Goal: Check status: Check status

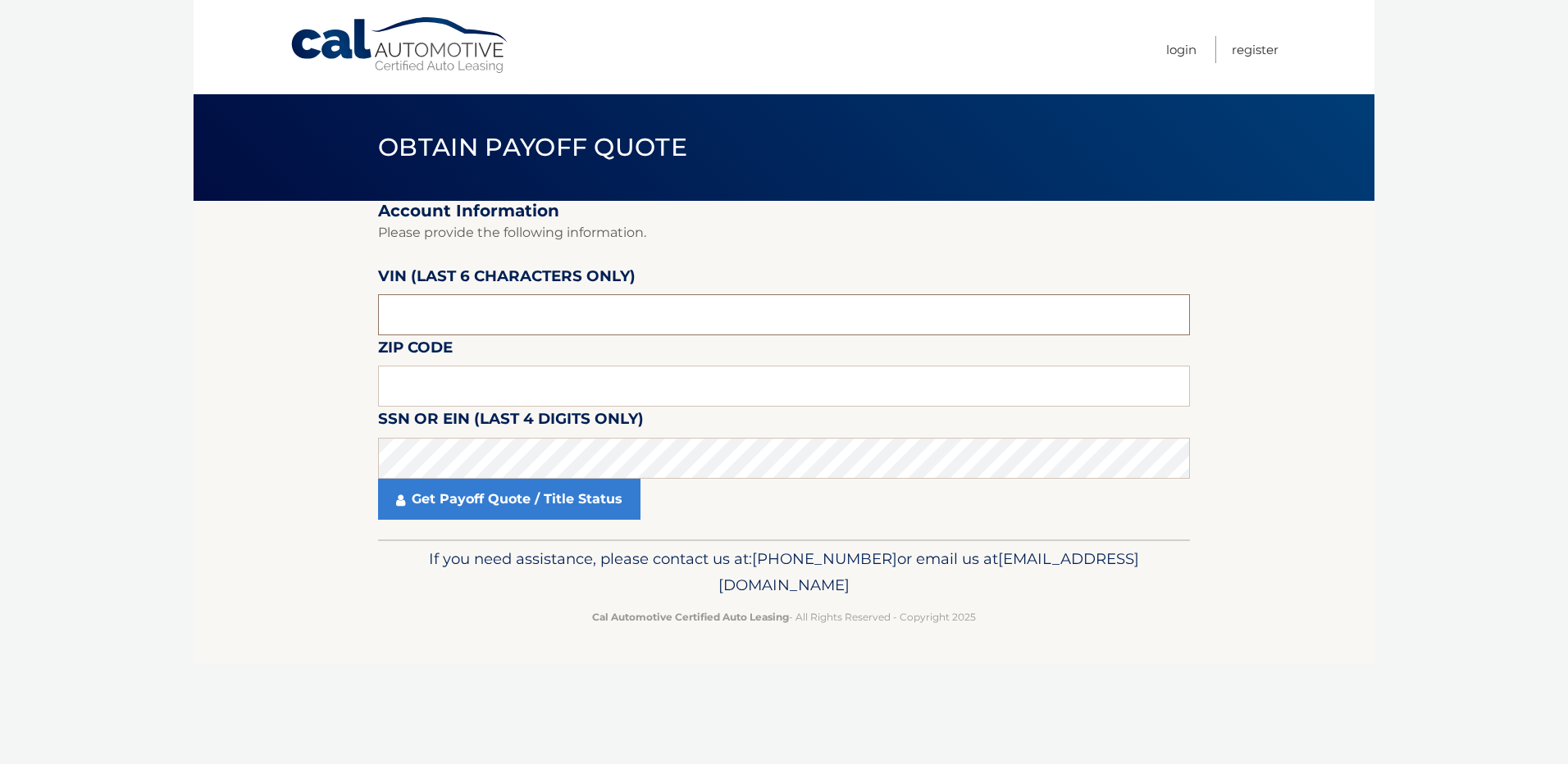
click at [462, 308] on input "text" at bounding box center [783, 314] width 812 height 41
drag, startPoint x: 448, startPoint y: 300, endPoint x: 447, endPoint y: 309, distance: 9.1
click at [447, 309] on input "text" at bounding box center [783, 314] width 812 height 41
click at [465, 320] on input "text" at bounding box center [783, 314] width 812 height 41
type input "587873"
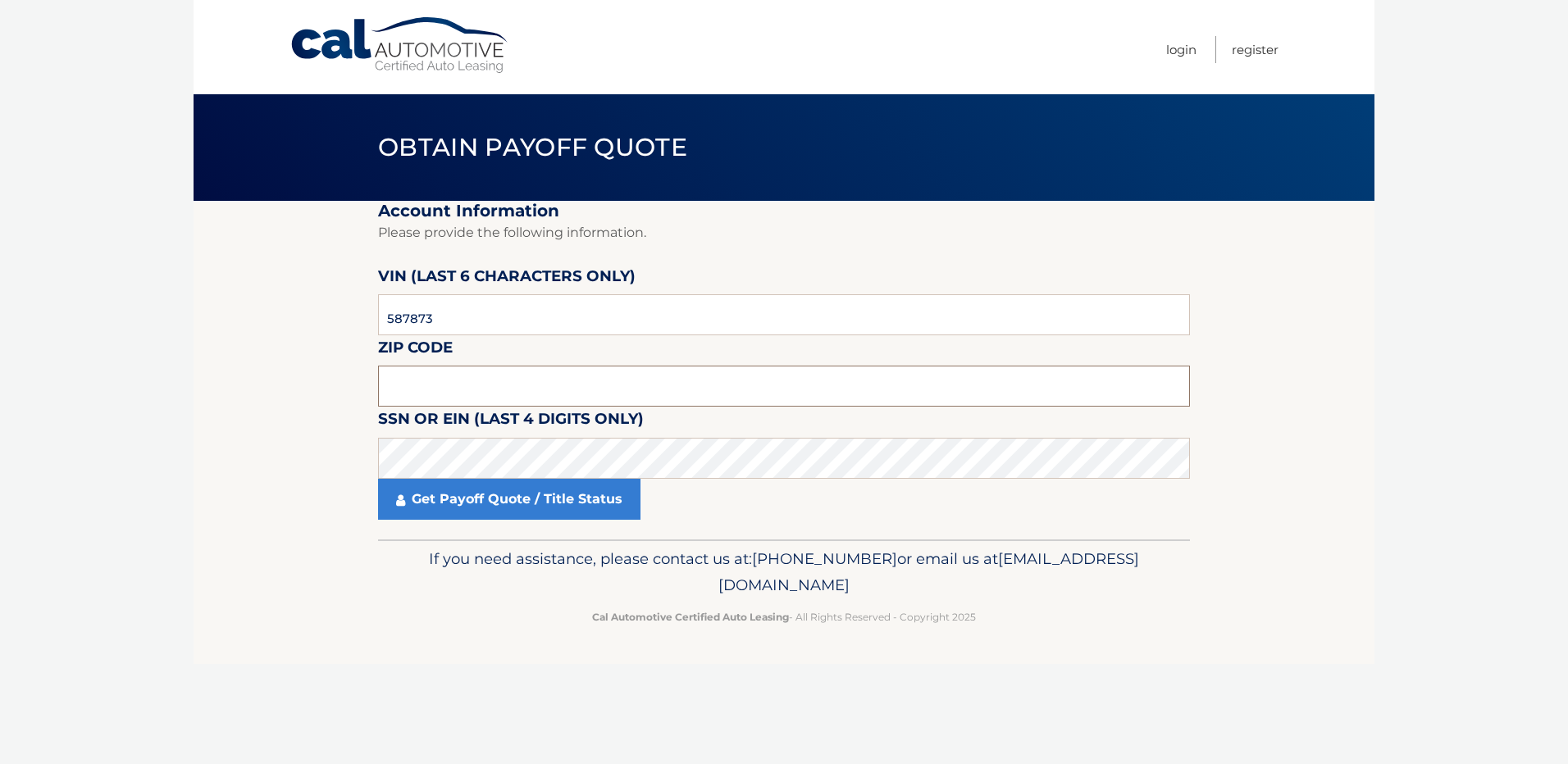
click at [411, 397] on input "text" at bounding box center [783, 385] width 812 height 41
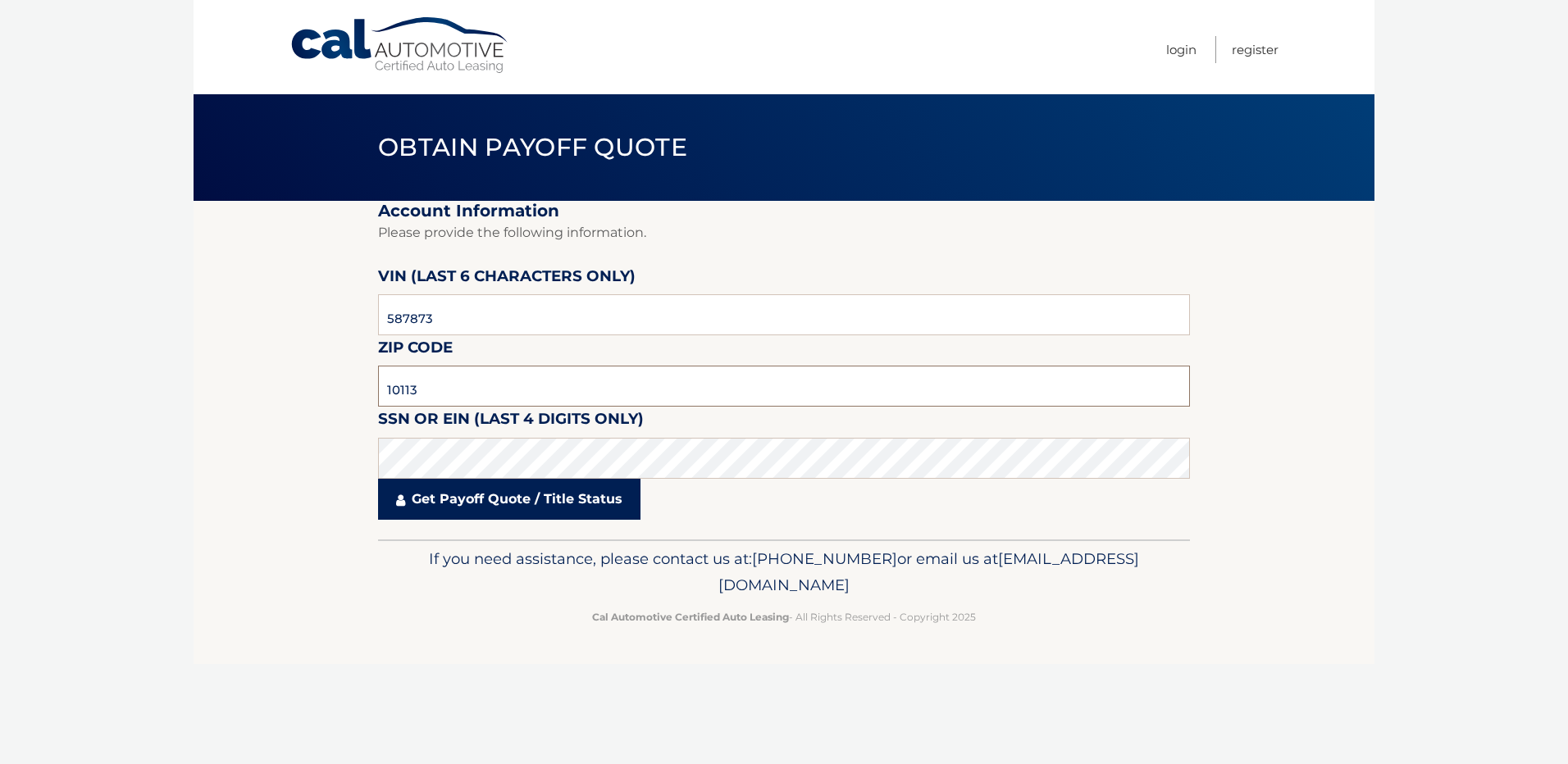
type input "10113"
click button "For Originating Dealer" at bounding box center [0, 0] width 0 height 0
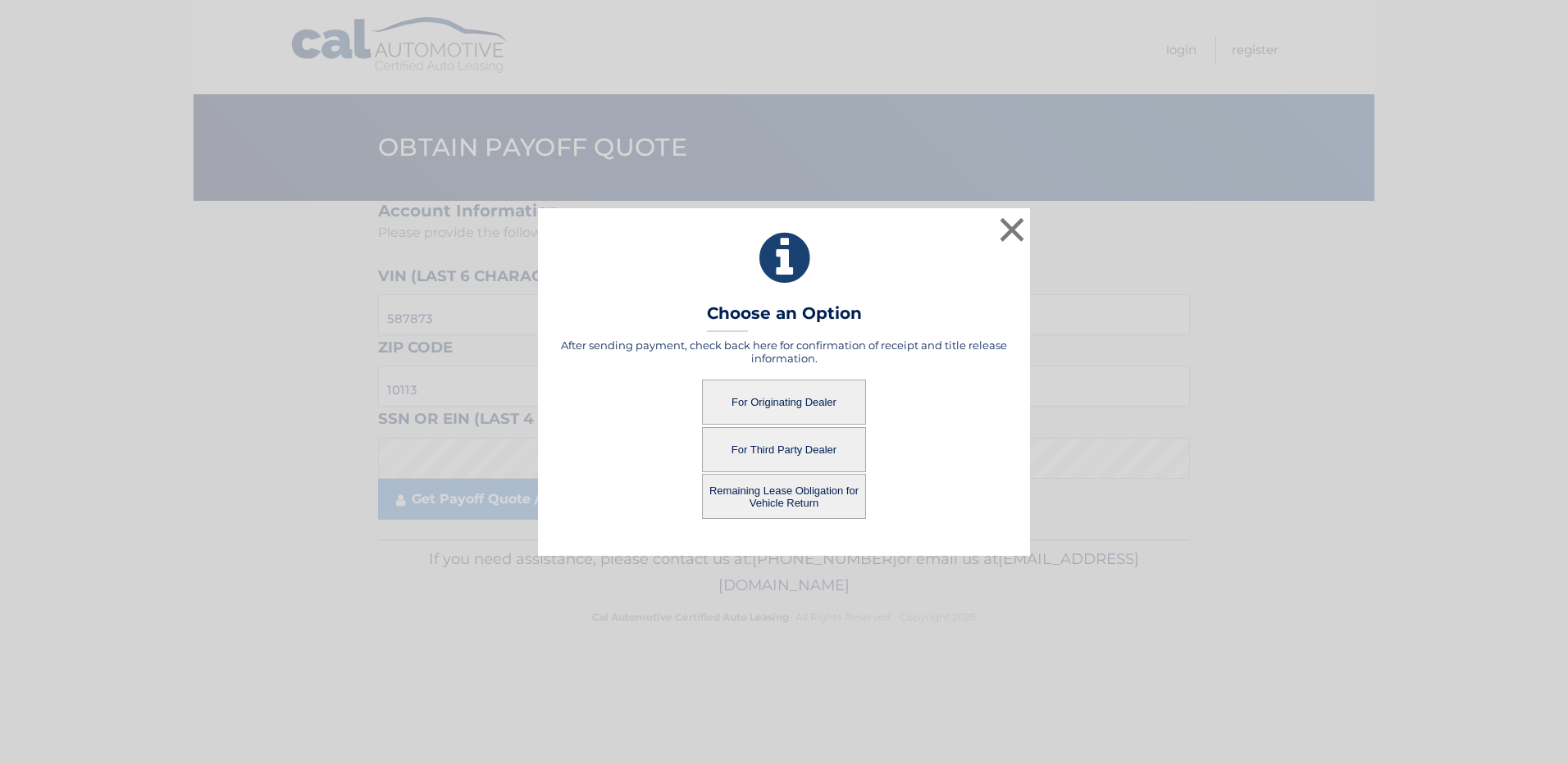
click at [772, 448] on button "For Third Party Dealer" at bounding box center [783, 450] width 164 height 45
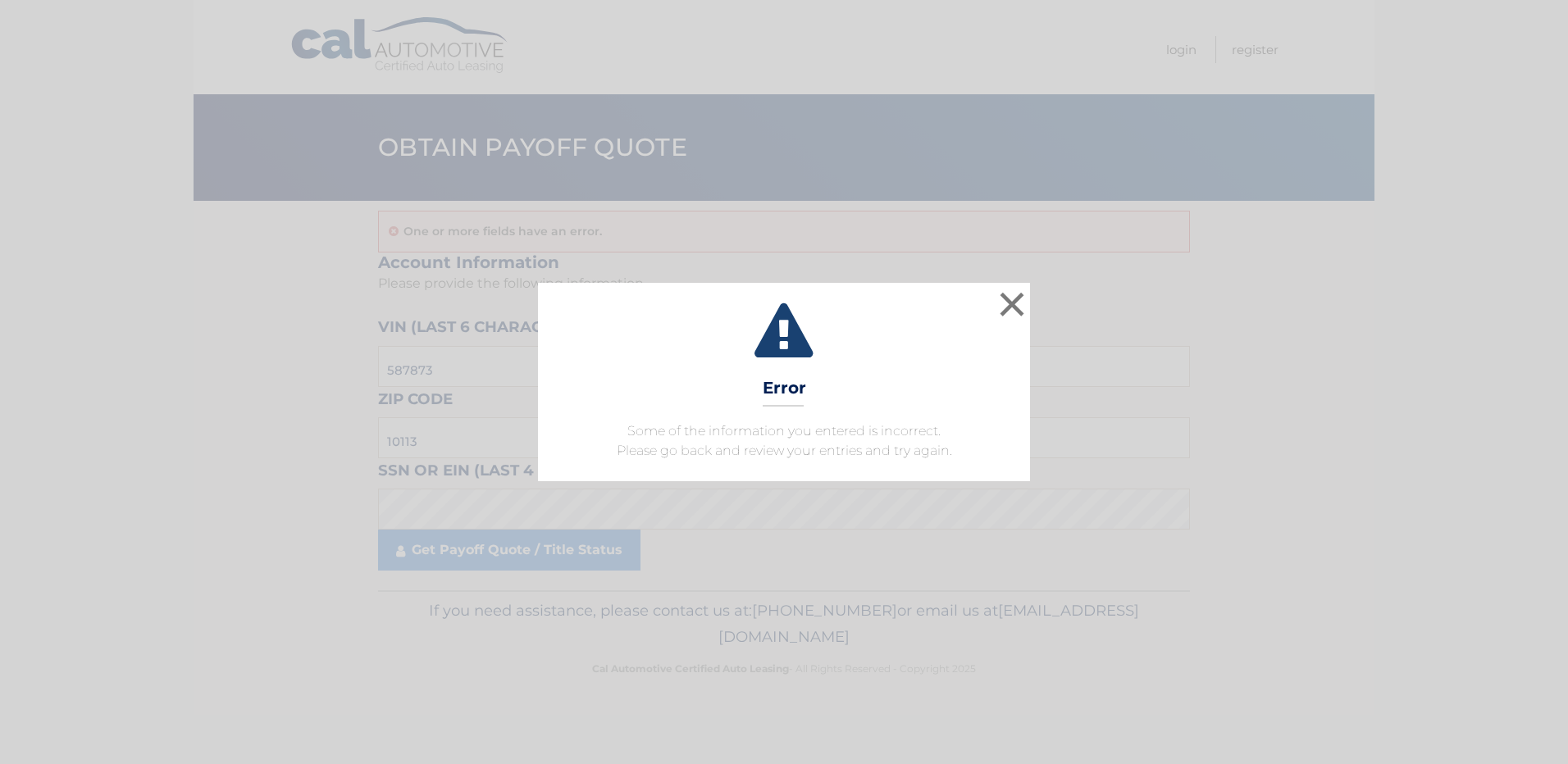
click at [791, 450] on span "Some of the information you entered is incorrect. Please go back and review you…" at bounding box center [784, 440] width 335 height 35
click at [1012, 302] on button "×" at bounding box center [1011, 304] width 33 height 33
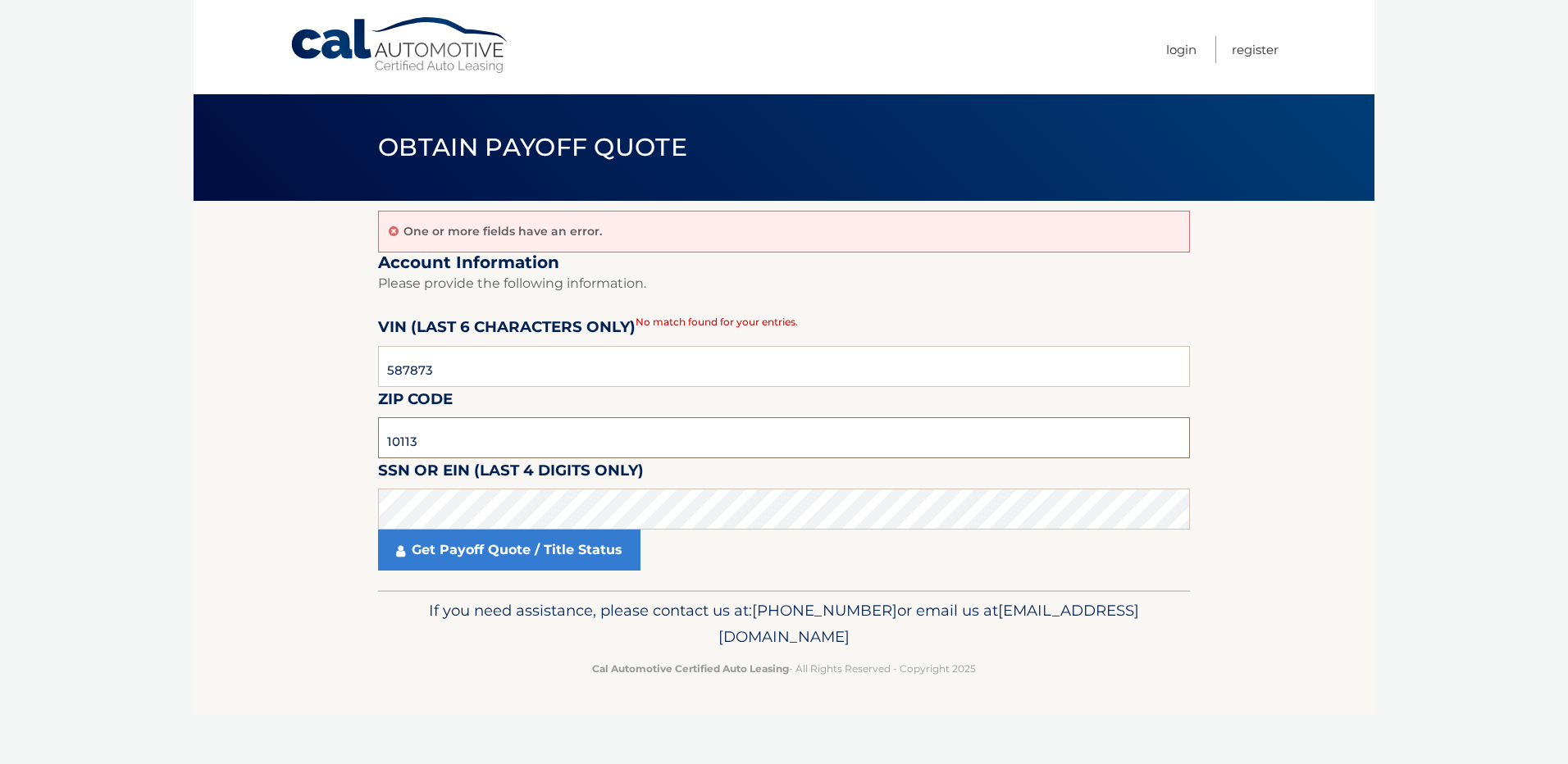
click at [420, 442] on input "10113" at bounding box center [783, 437] width 812 height 41
click at [260, 554] on section "One or more fields have an error. Account Information Please provide the follow…" at bounding box center [784, 395] width 1181 height 390
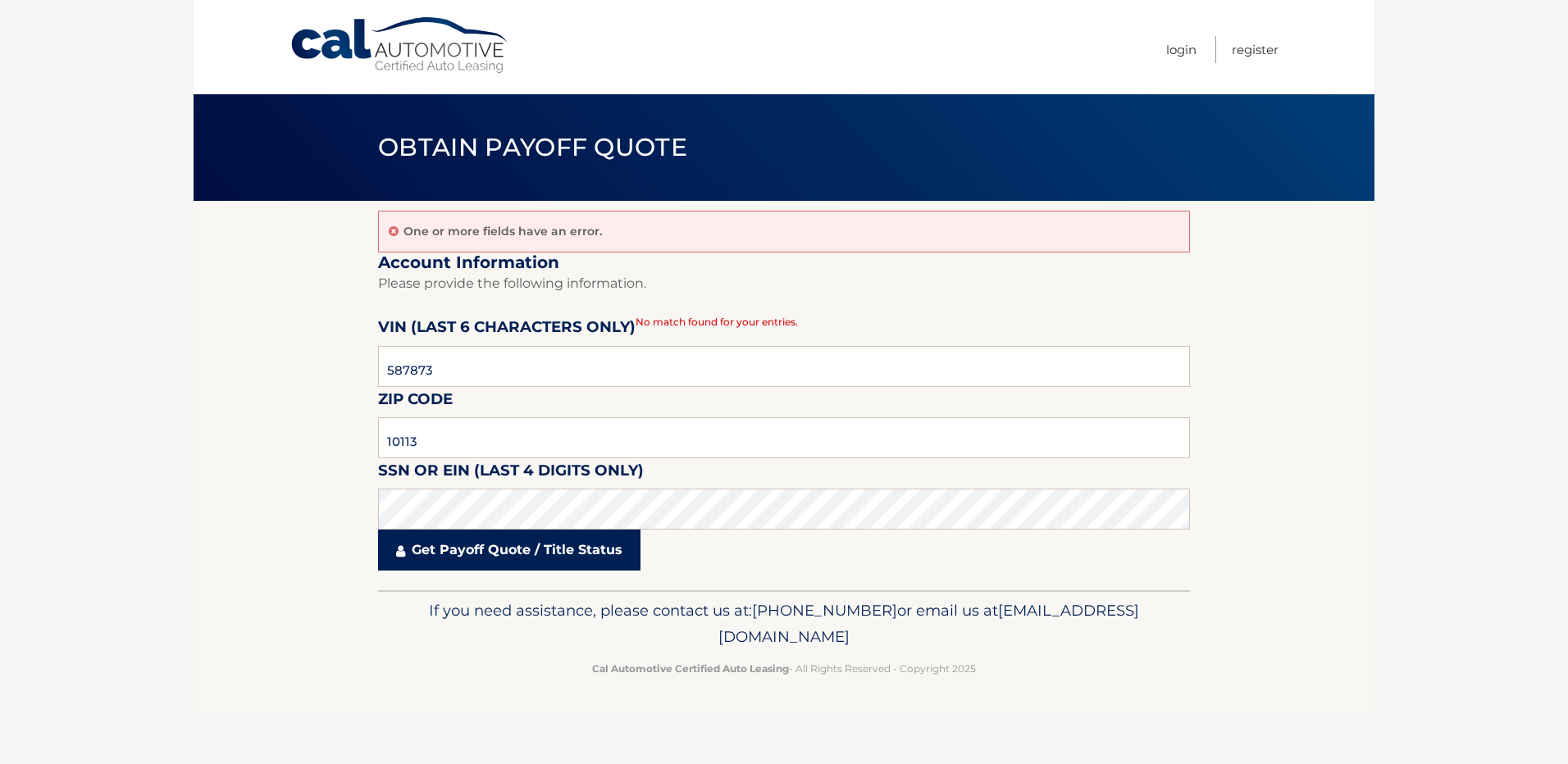
click at [448, 555] on link "Get Payoff Quote / Title Status" at bounding box center [509, 550] width 263 height 41
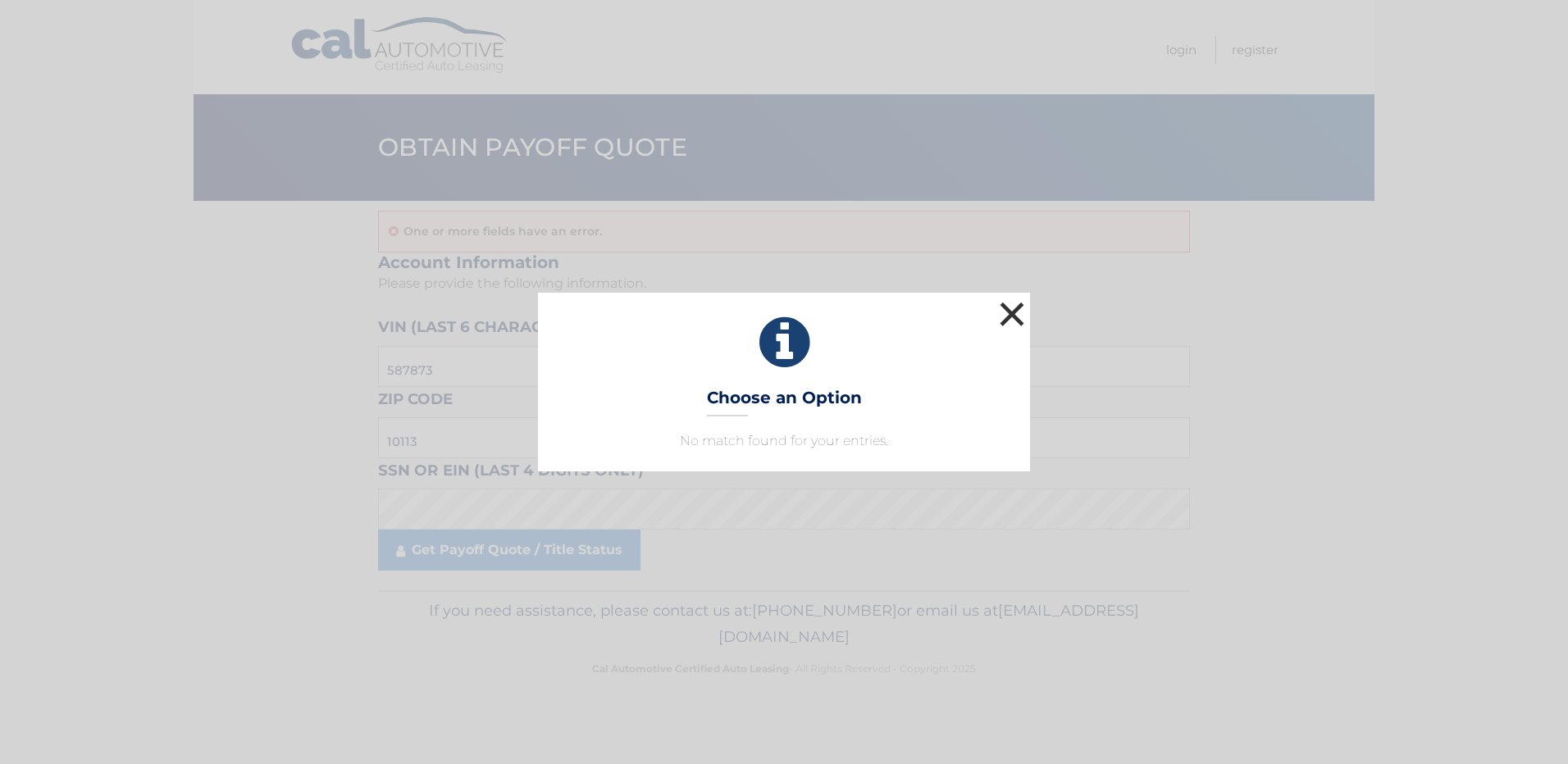
click at [1012, 309] on button "×" at bounding box center [1011, 314] width 33 height 33
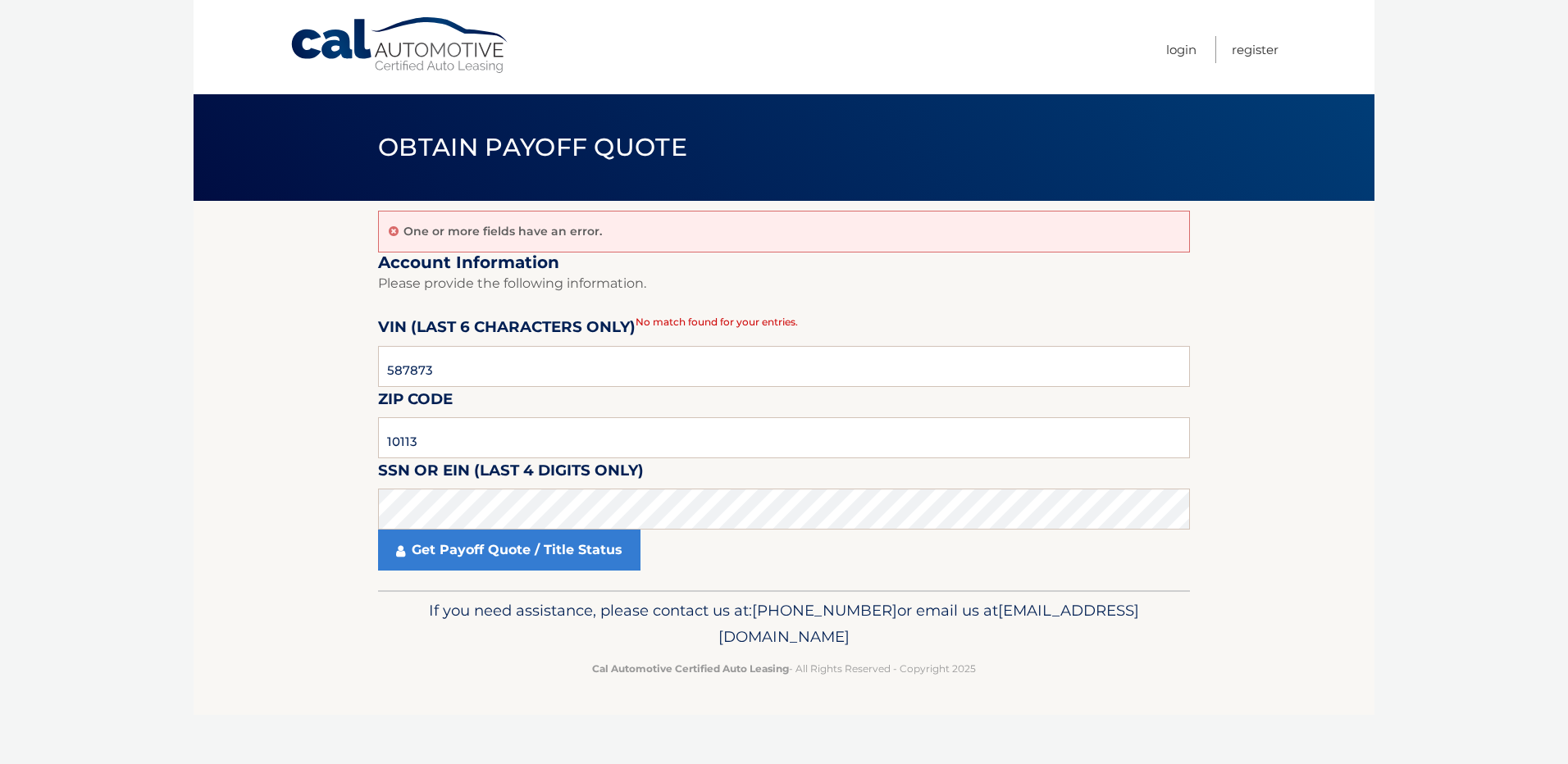
click at [346, 46] on link "Cal Automotive" at bounding box center [400, 46] width 221 height 58
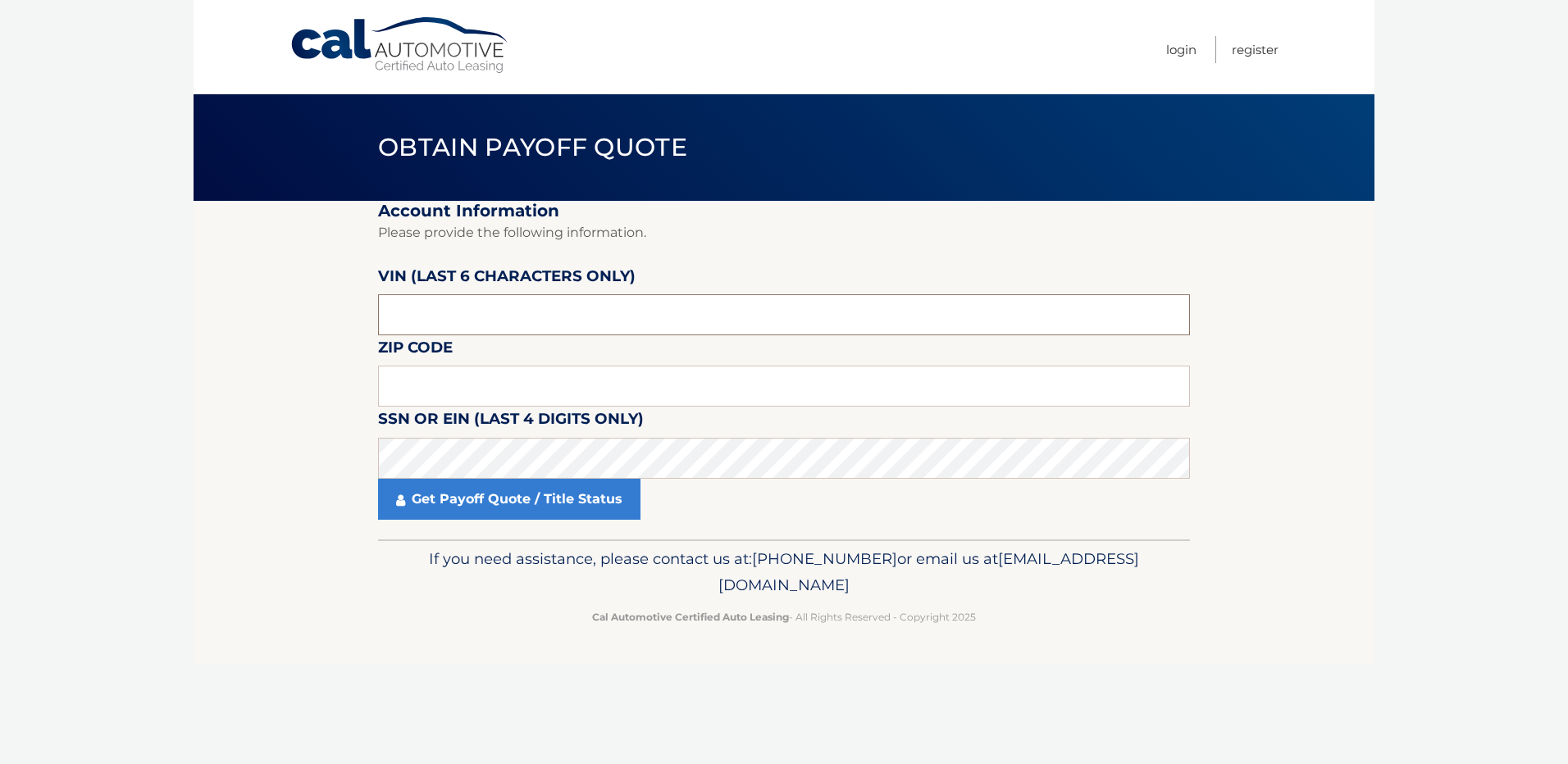
click at [450, 317] on input "text" at bounding box center [783, 314] width 812 height 41
type input "587873"
click at [474, 392] on input "text" at bounding box center [783, 385] width 812 height 41
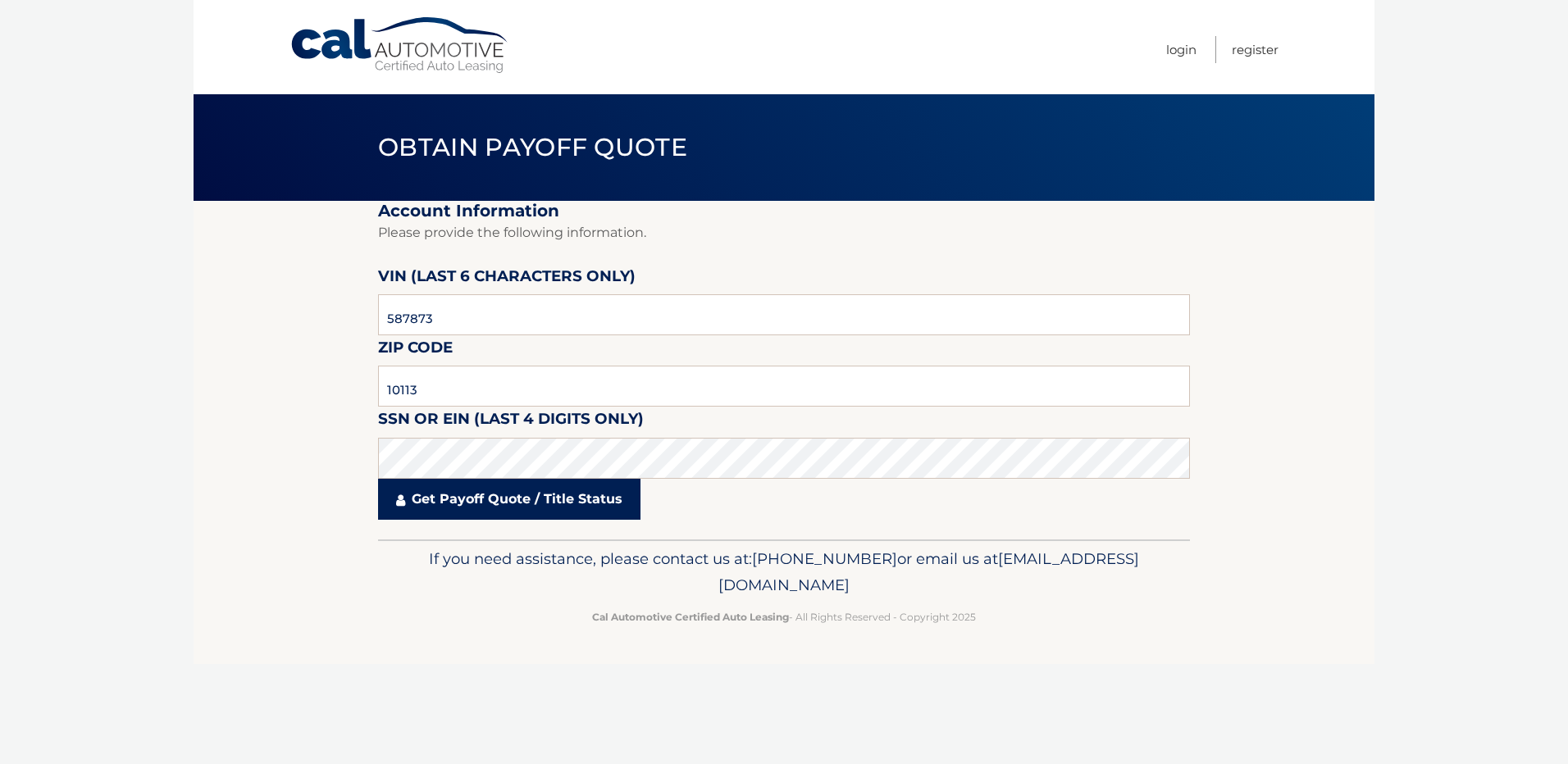
click at [476, 503] on link "Get Payoff Quote / Title Status" at bounding box center [509, 499] width 263 height 41
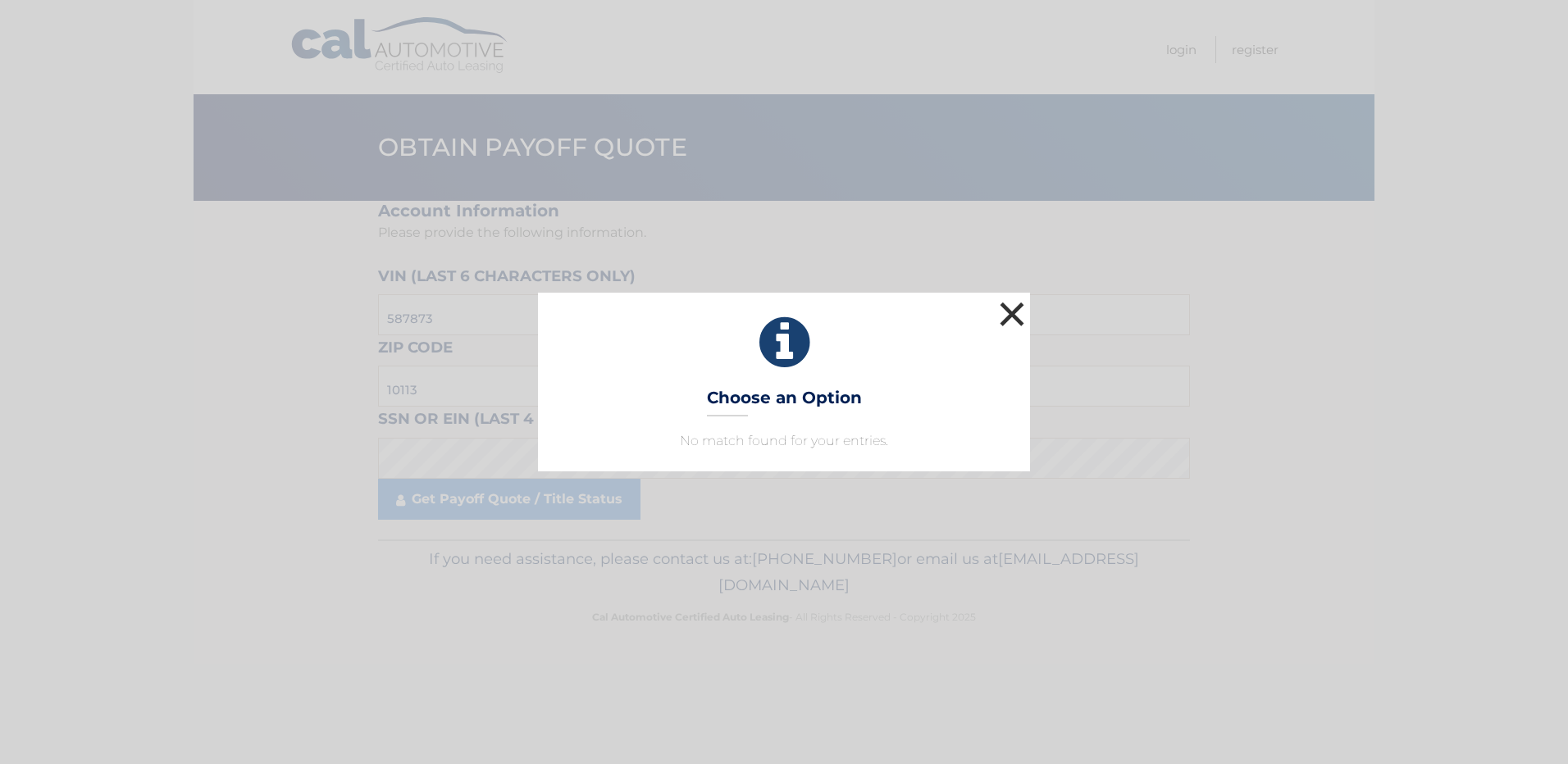
click at [1018, 312] on button "×" at bounding box center [1011, 314] width 33 height 33
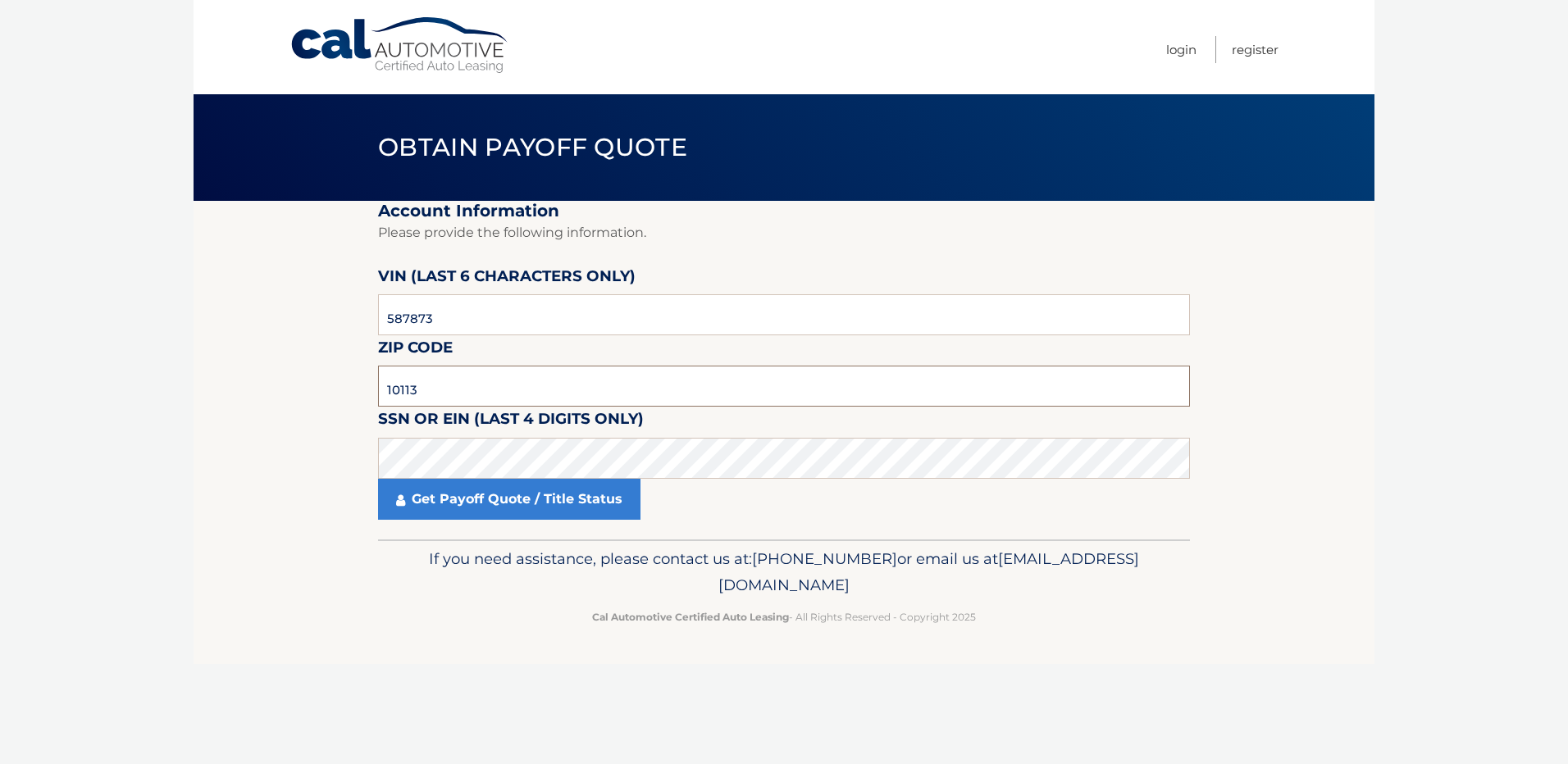
click at [440, 397] on input "10113" at bounding box center [783, 385] width 812 height 41
type input "1"
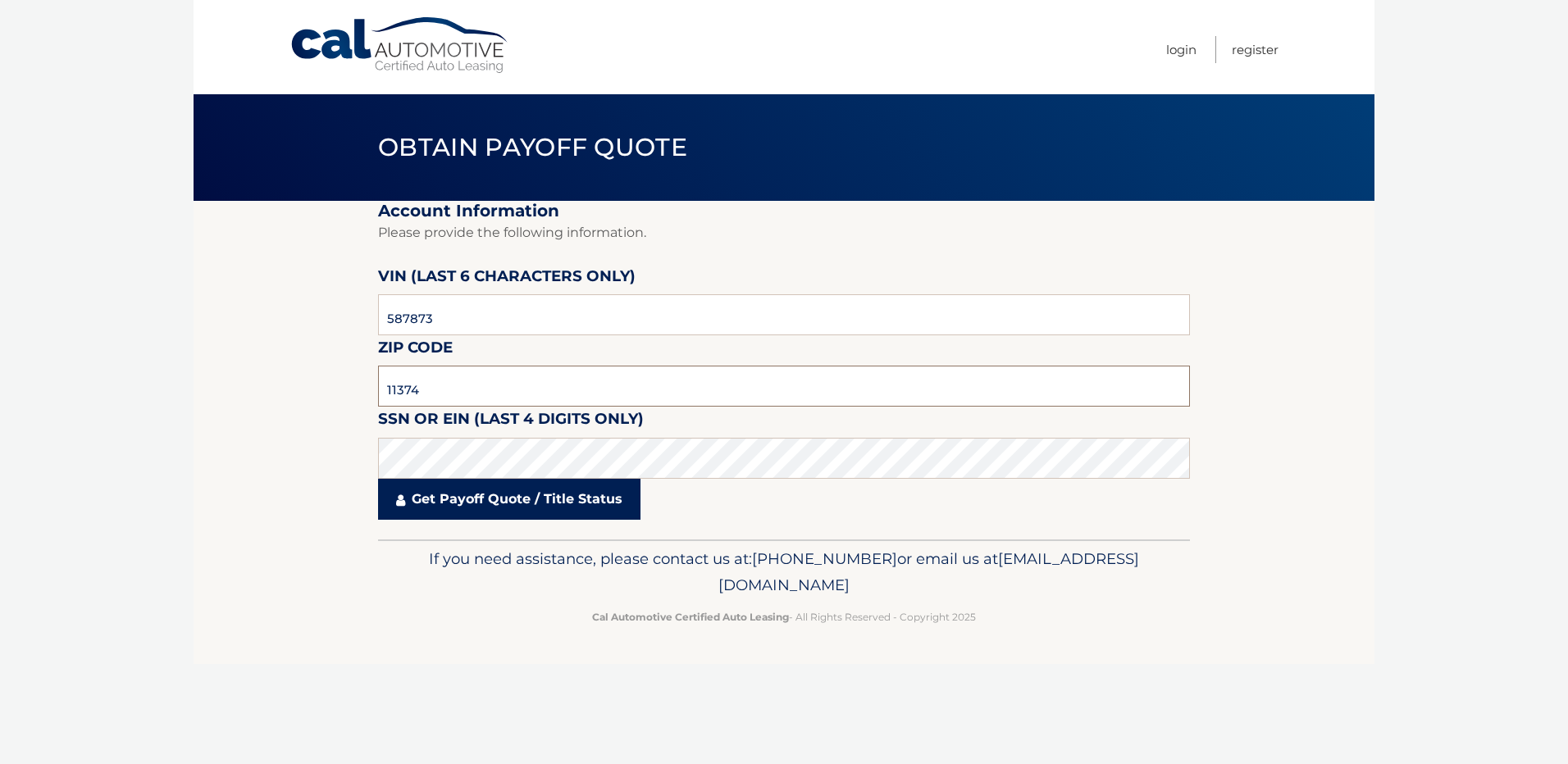
type input "11374"
click at [492, 498] on link "Get Payoff Quote / Title Status" at bounding box center [509, 499] width 263 height 41
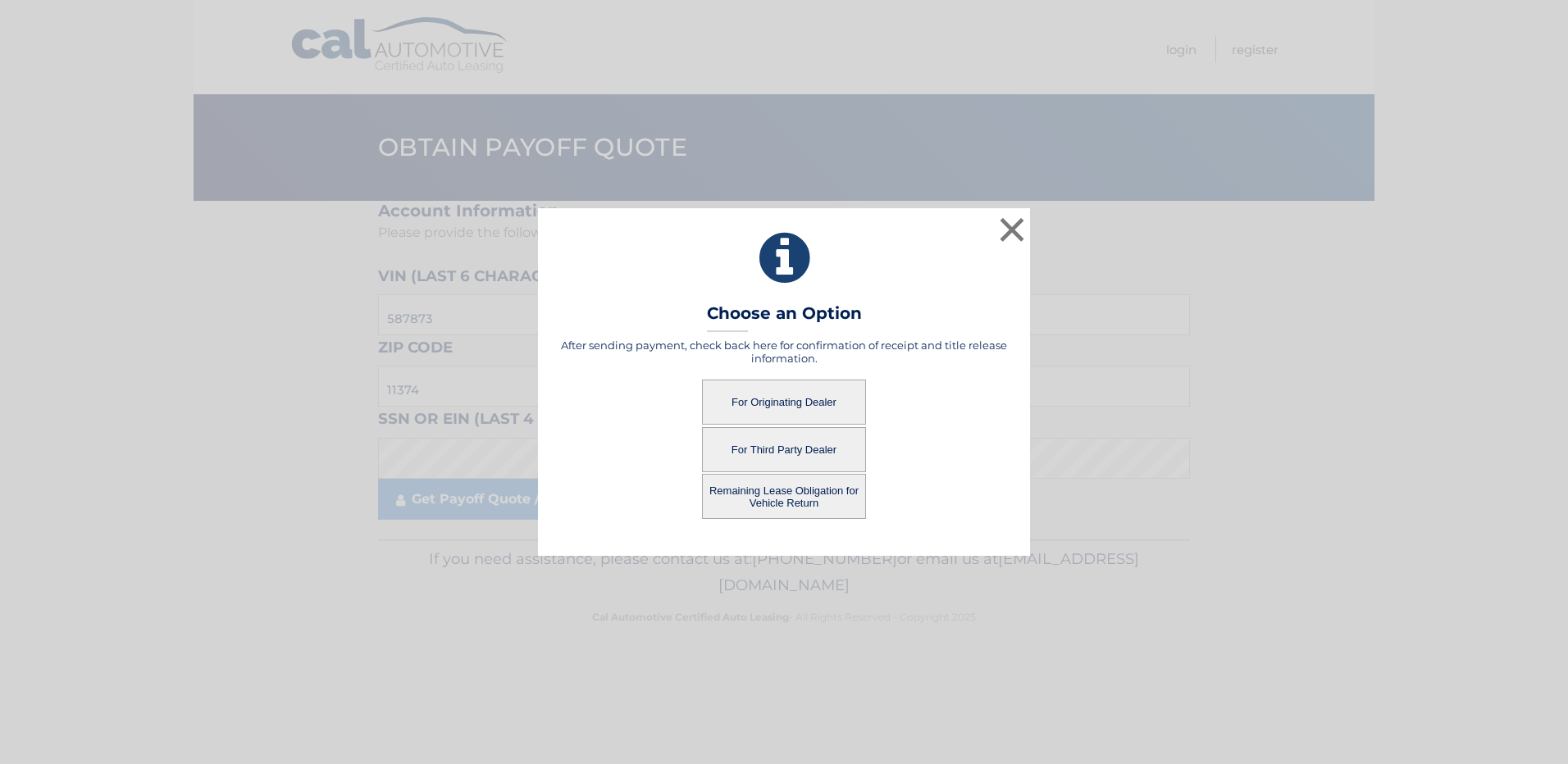
click at [767, 451] on button "For Third Party Dealer" at bounding box center [783, 450] width 164 height 45
click at [766, 447] on button "For Third Party Dealer" at bounding box center [783, 450] width 164 height 45
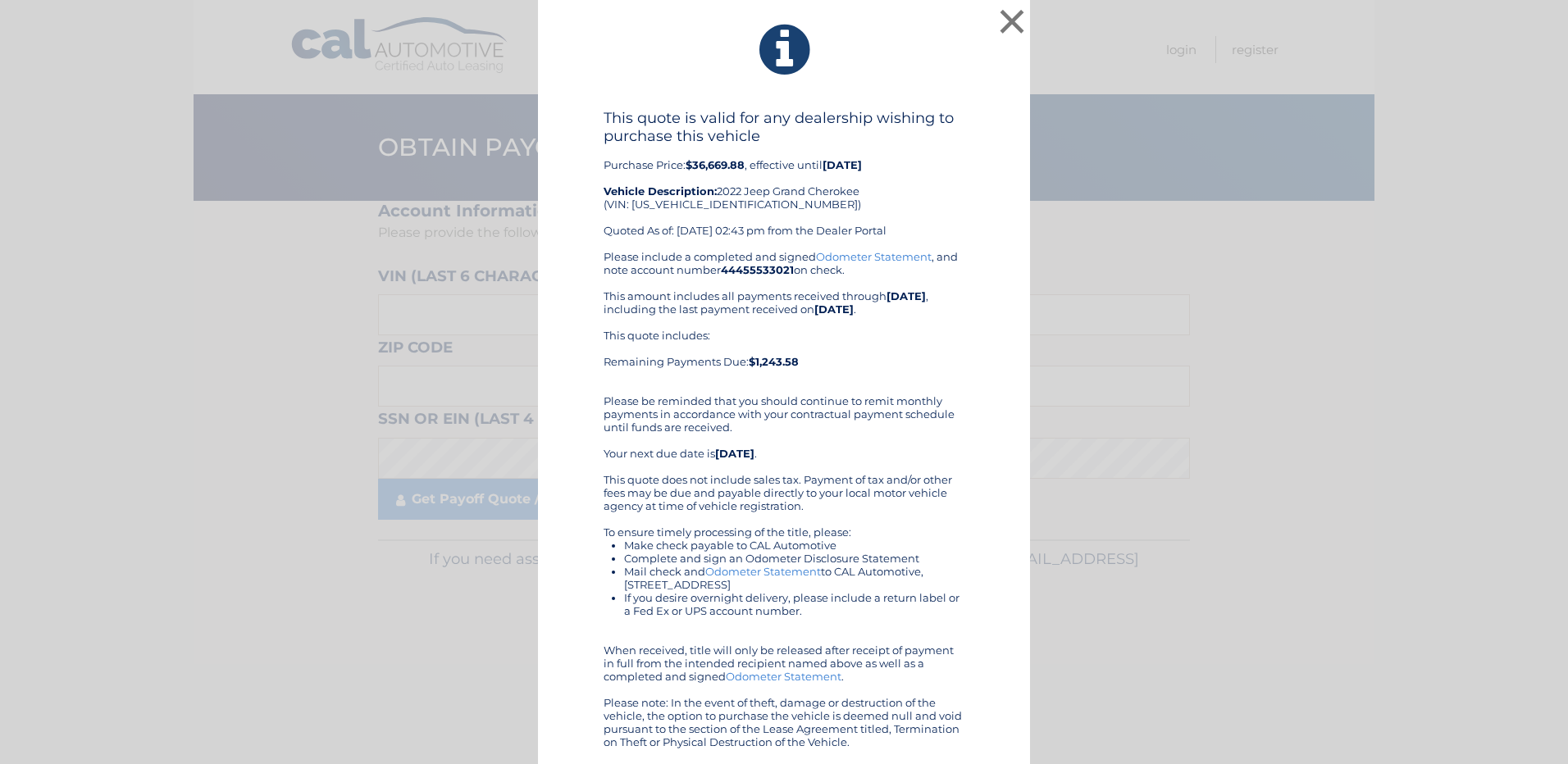
scroll to position [5, 0]
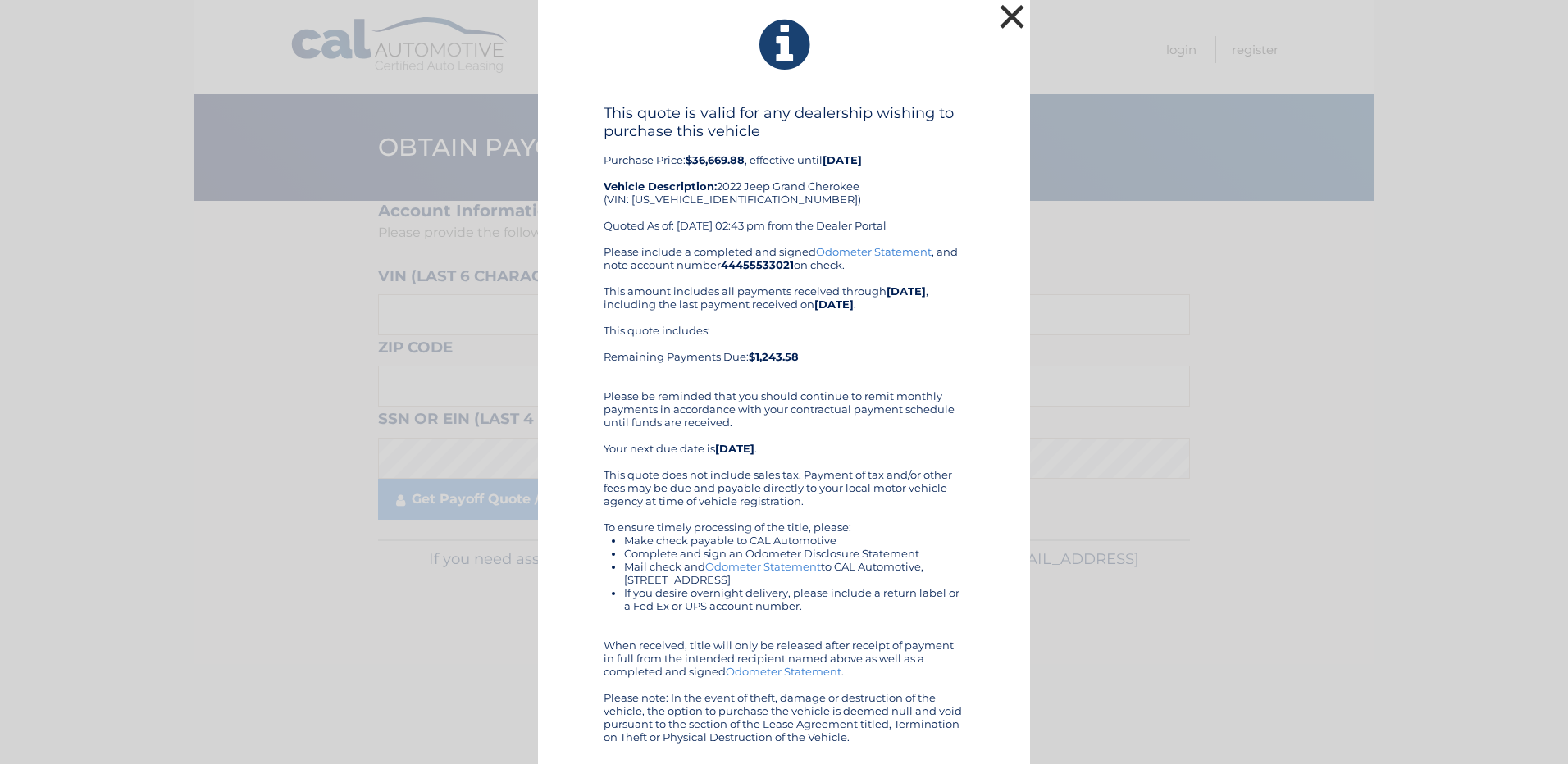
click at [999, 14] on button "×" at bounding box center [1011, 16] width 33 height 33
